Goal: Navigation & Orientation: Find specific page/section

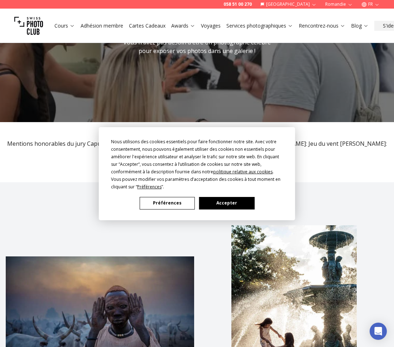
scroll to position [87, 0]
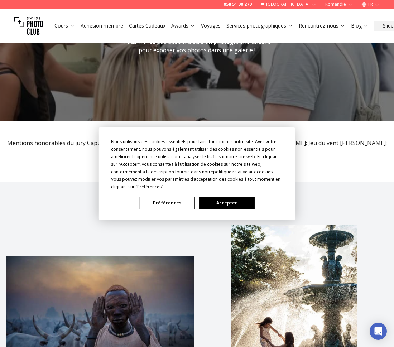
click at [167, 206] on button "Préférences" at bounding box center [167, 203] width 55 height 13
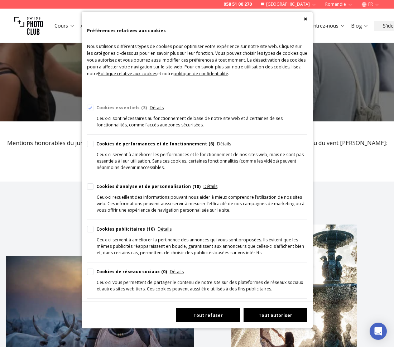
click at [196, 316] on button "Tout refuser" at bounding box center [208, 315] width 64 height 14
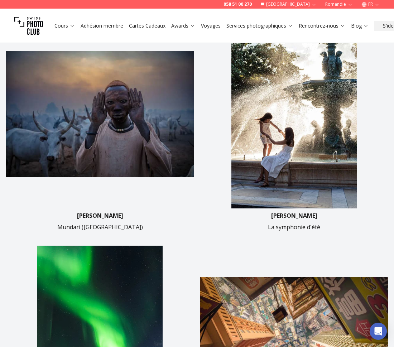
scroll to position [292, 0]
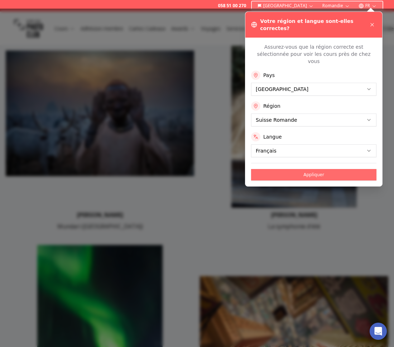
click at [321, 169] on button "Appliquer" at bounding box center [313, 174] width 125 height 11
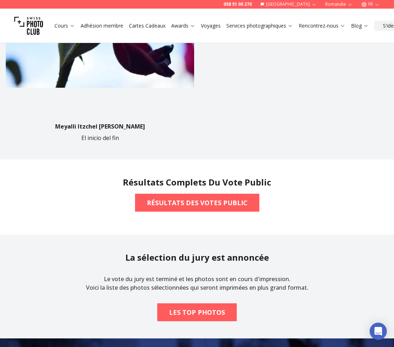
scroll to position [834, 0]
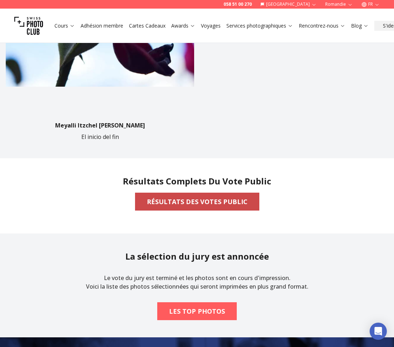
click at [215, 205] on b "RÉSULTATS DES VOTES PUBLIC" at bounding box center [197, 202] width 101 height 10
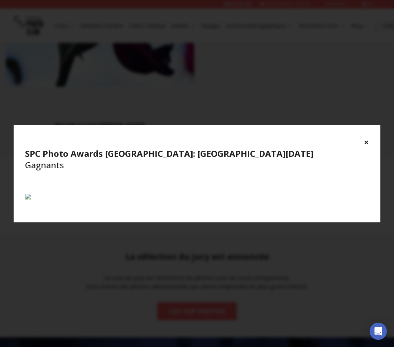
click at [366, 137] on button "×" at bounding box center [366, 142] width 5 height 11
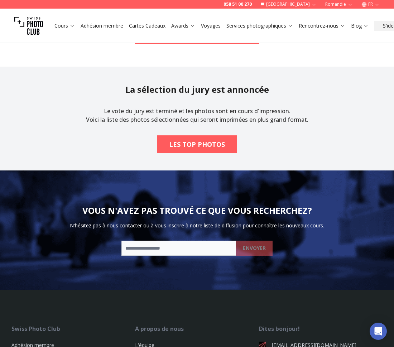
scroll to position [1007, 0]
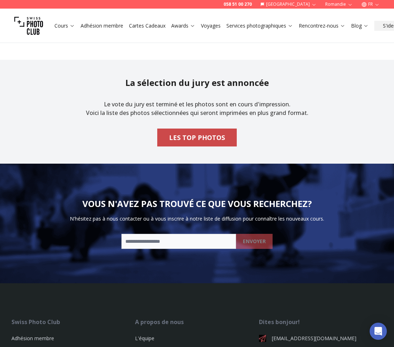
click at [200, 137] on b "LES TOP PHOTOS" at bounding box center [197, 138] width 56 height 10
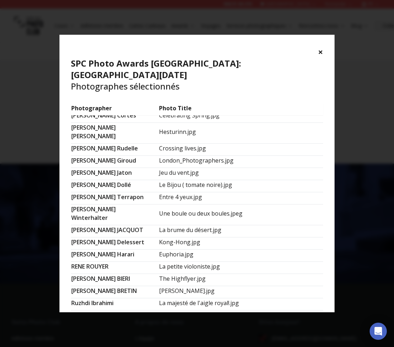
scroll to position [413, 0]
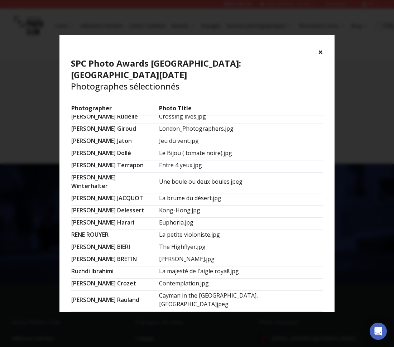
click at [321, 52] on button "×" at bounding box center [320, 51] width 5 height 11
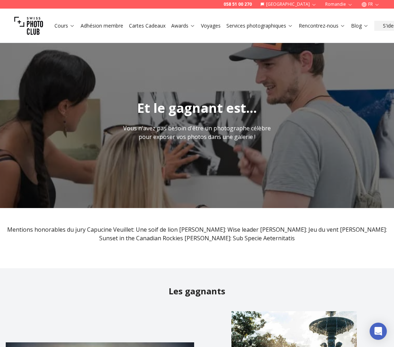
scroll to position [0, 0]
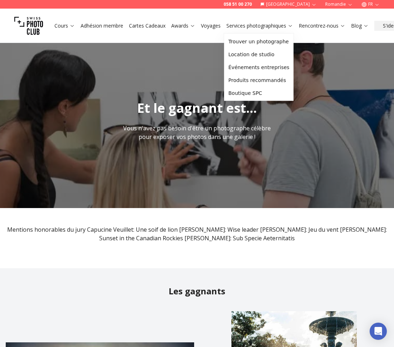
click at [262, 26] on link "Services photographiques" at bounding box center [260, 25] width 67 height 7
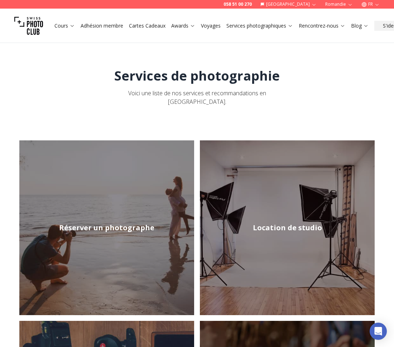
click at [262, 26] on link "Services photographiques" at bounding box center [260, 25] width 67 height 7
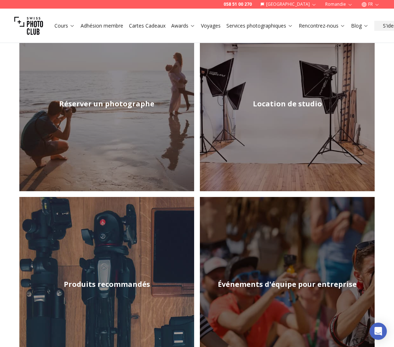
scroll to position [129, 0]
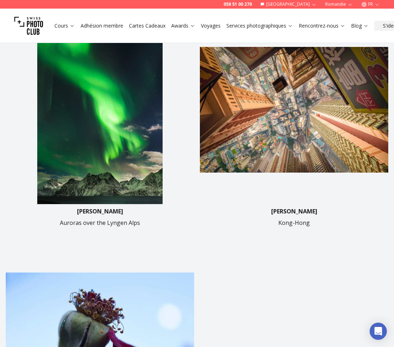
scroll to position [524, 0]
